Goal: Task Accomplishment & Management: Manage account settings

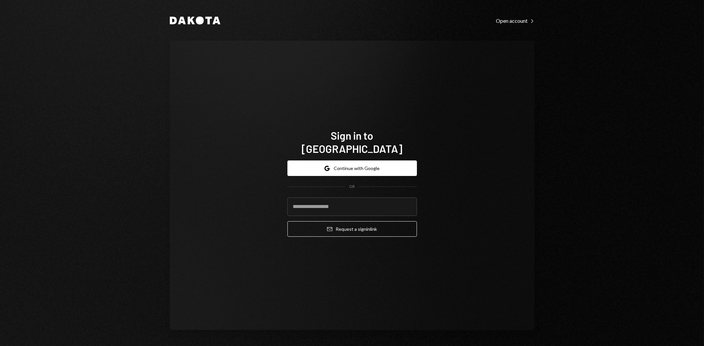
type input "**********"
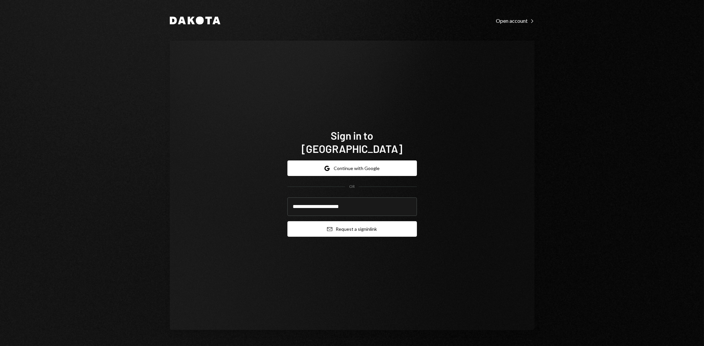
click at [375, 223] on button "Email Request a sign in link" at bounding box center [353, 229] width 130 height 16
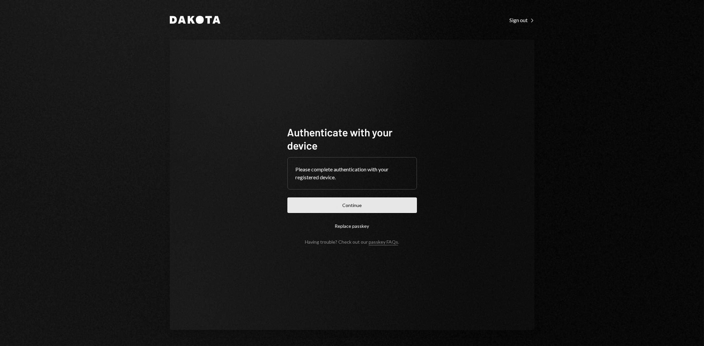
click at [357, 206] on button "Continue" at bounding box center [353, 206] width 130 height 16
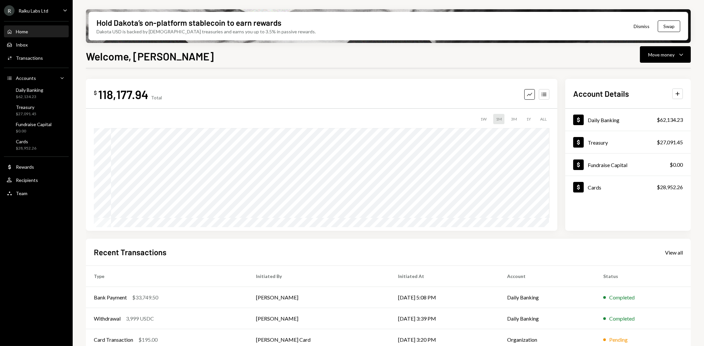
scroll to position [52, 0]
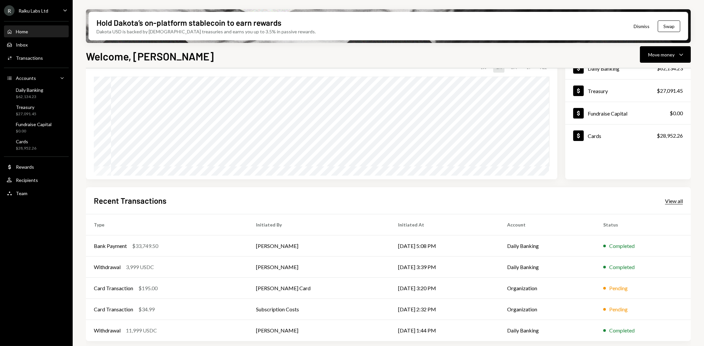
click at [682, 201] on div "View all" at bounding box center [674, 201] width 18 height 7
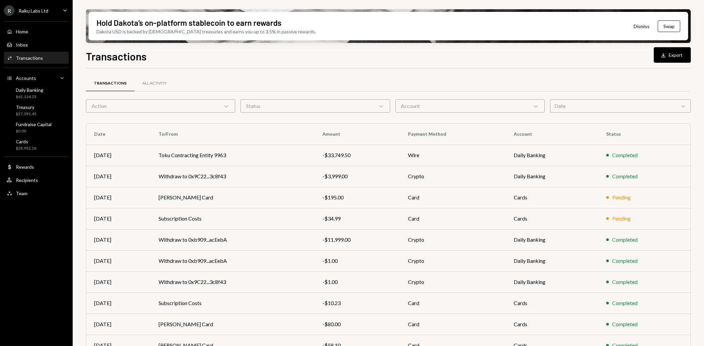
click at [38, 11] on div "Raiku Labs Ltd" at bounding box center [34, 11] width 30 height 6
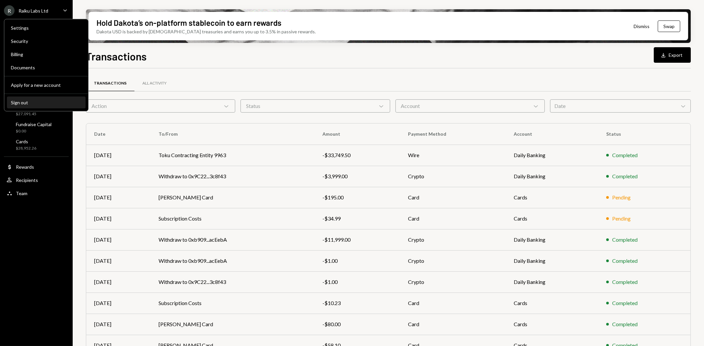
click at [9, 103] on button "Sign out" at bounding box center [46, 103] width 79 height 12
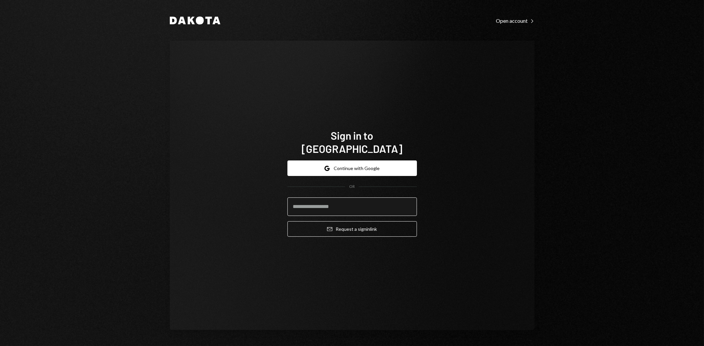
click at [372, 198] on input "email" at bounding box center [353, 207] width 130 height 19
type input "**********"
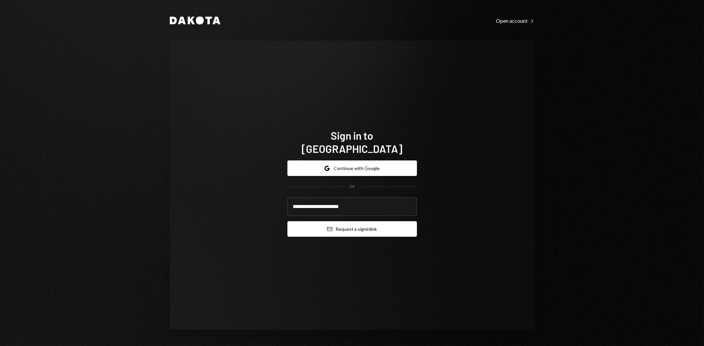
click at [354, 221] on button "Email Request a sign in link" at bounding box center [353, 229] width 130 height 16
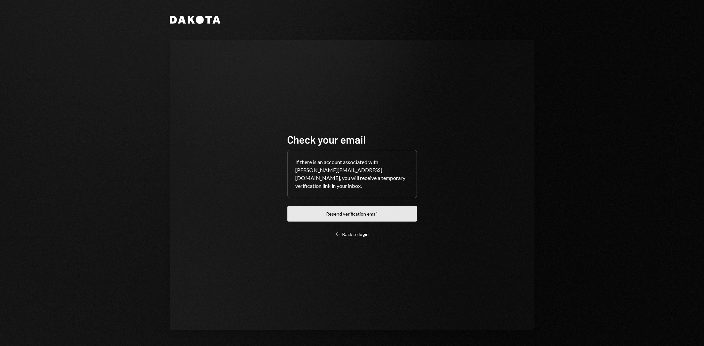
click at [356, 215] on button "Resend verification email" at bounding box center [353, 214] width 130 height 16
